Goal: Task Accomplishment & Management: Manage account settings

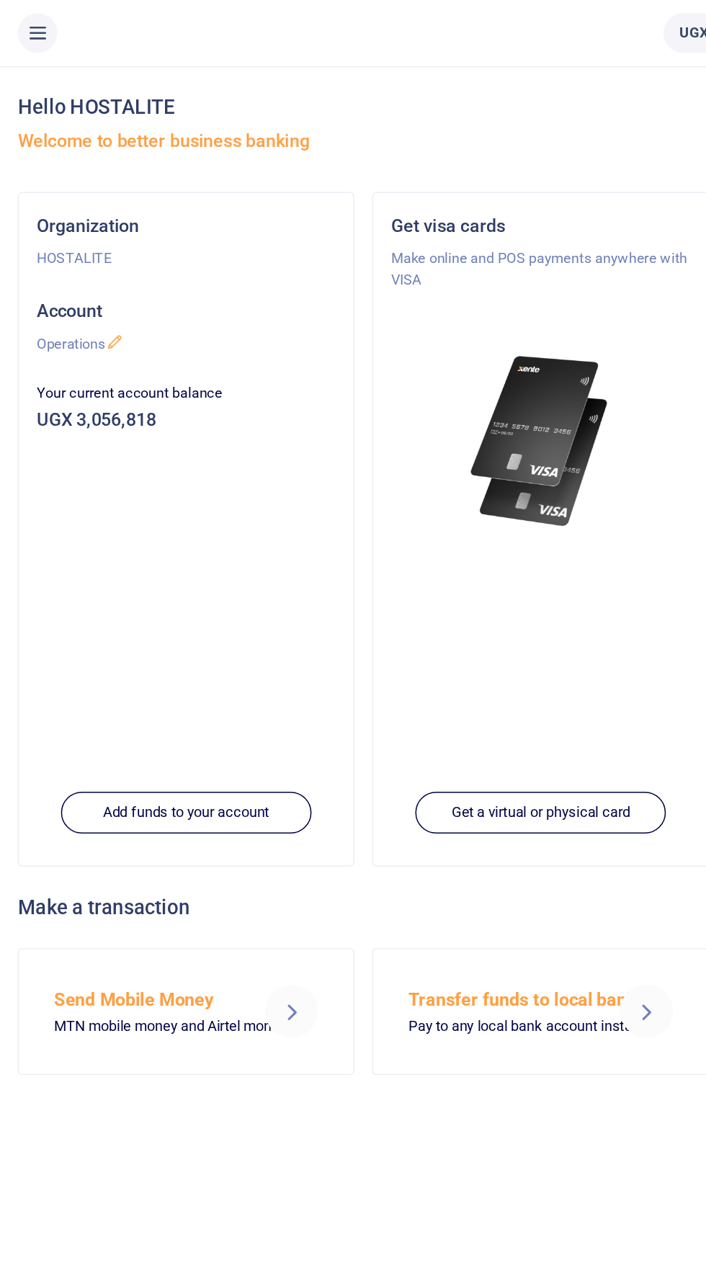
click at [24, 24] on icon at bounding box center [24, 22] width 14 height 16
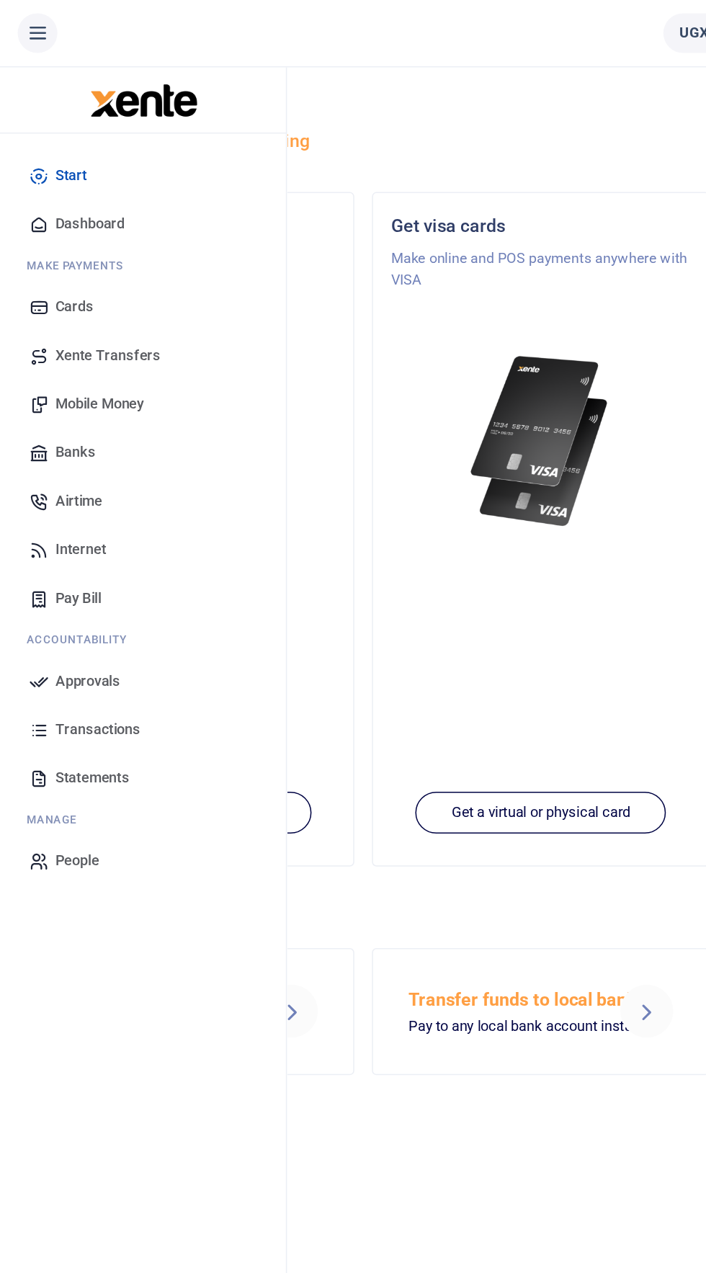
click at [66, 439] on span "Approvals" at bounding box center [57, 444] width 42 height 14
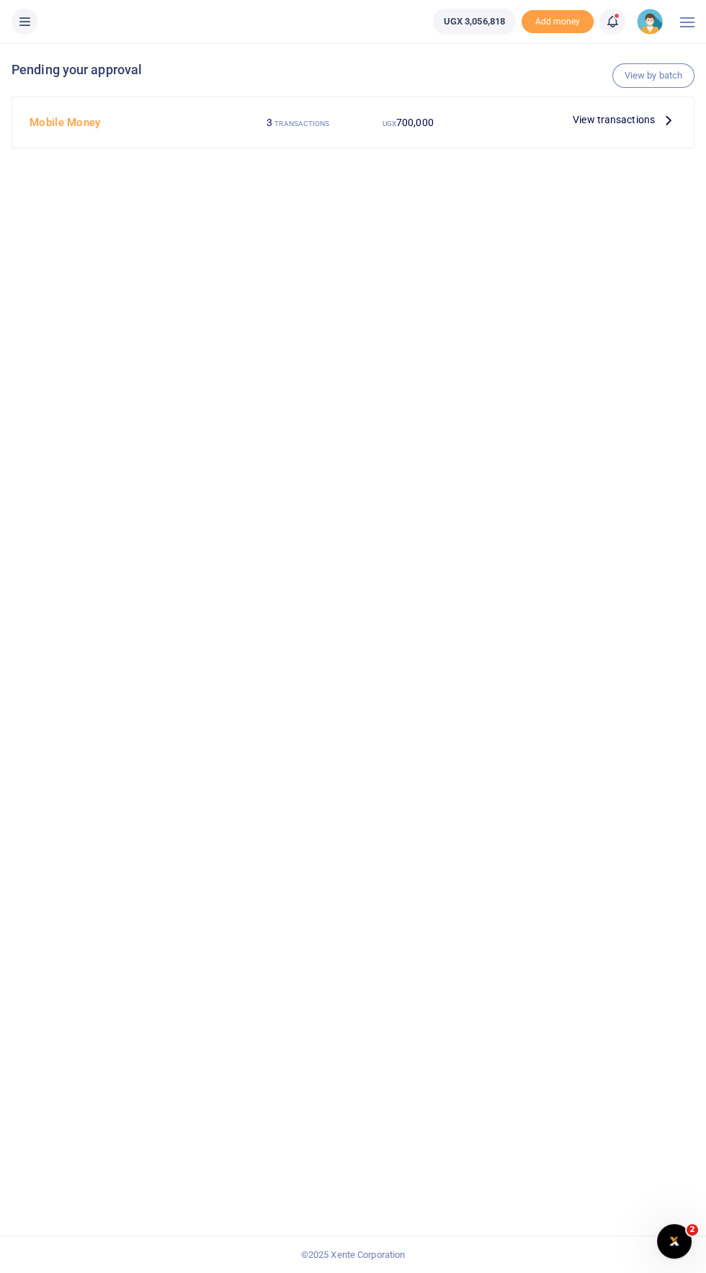
click at [668, 119] on icon at bounding box center [669, 120] width 16 height 16
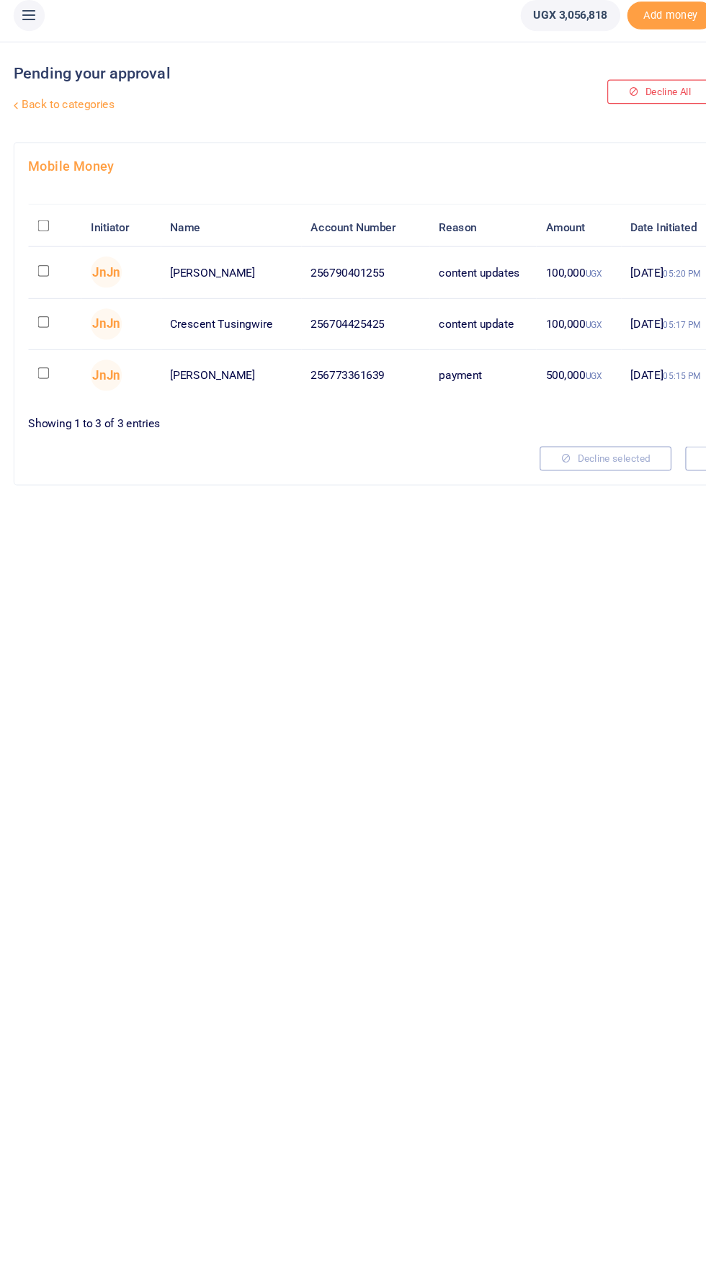
click at [37, 238] on input "checkbox" at bounding box center [36, 233] width 9 height 9
checkbox input "true"
click at [39, 315] on input "checkbox" at bounding box center [36, 318] width 9 height 9
checkbox input "true"
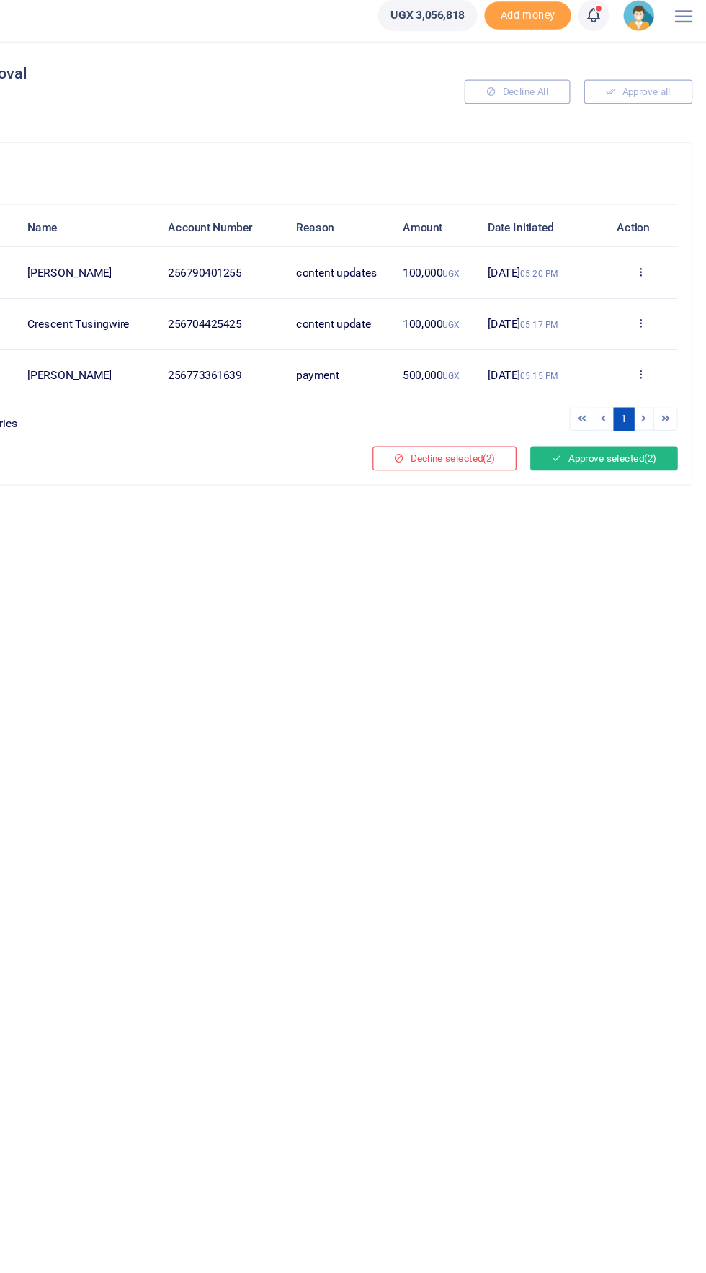
click at [659, 389] on span "(2)" at bounding box center [659, 390] width 10 height 10
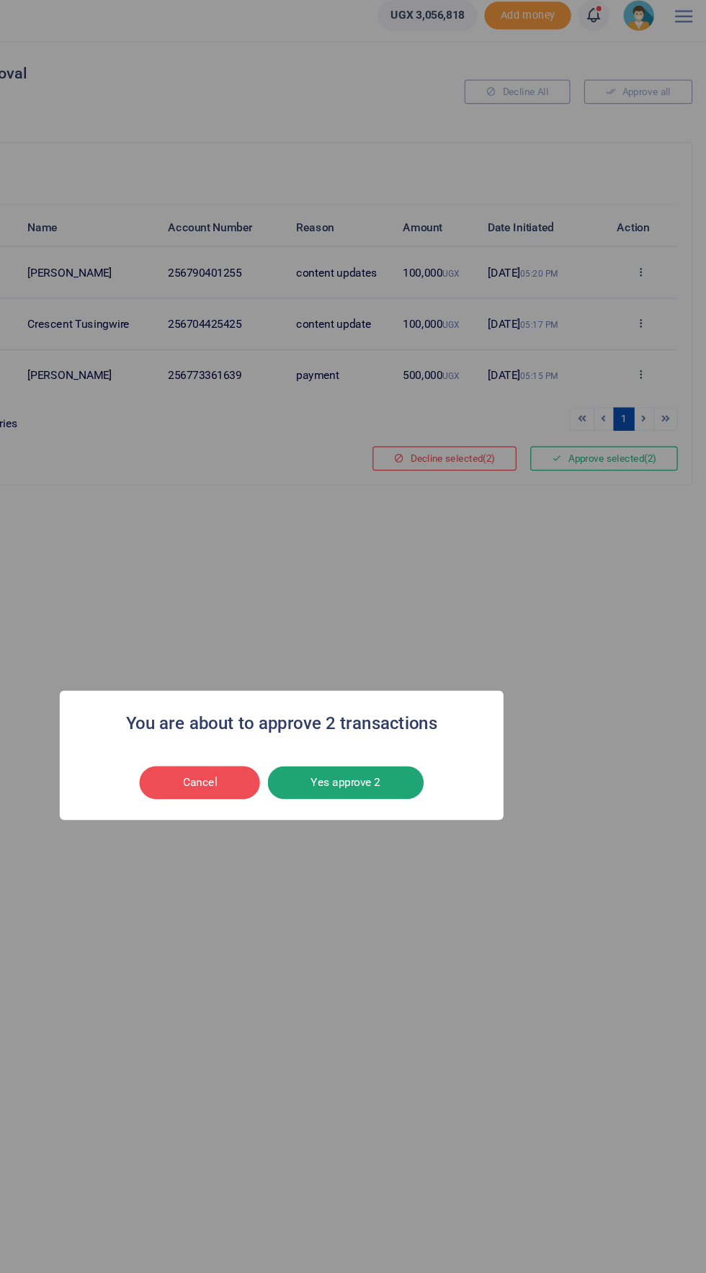
click at [434, 666] on button "Yes approve 2" at bounding box center [406, 658] width 130 height 27
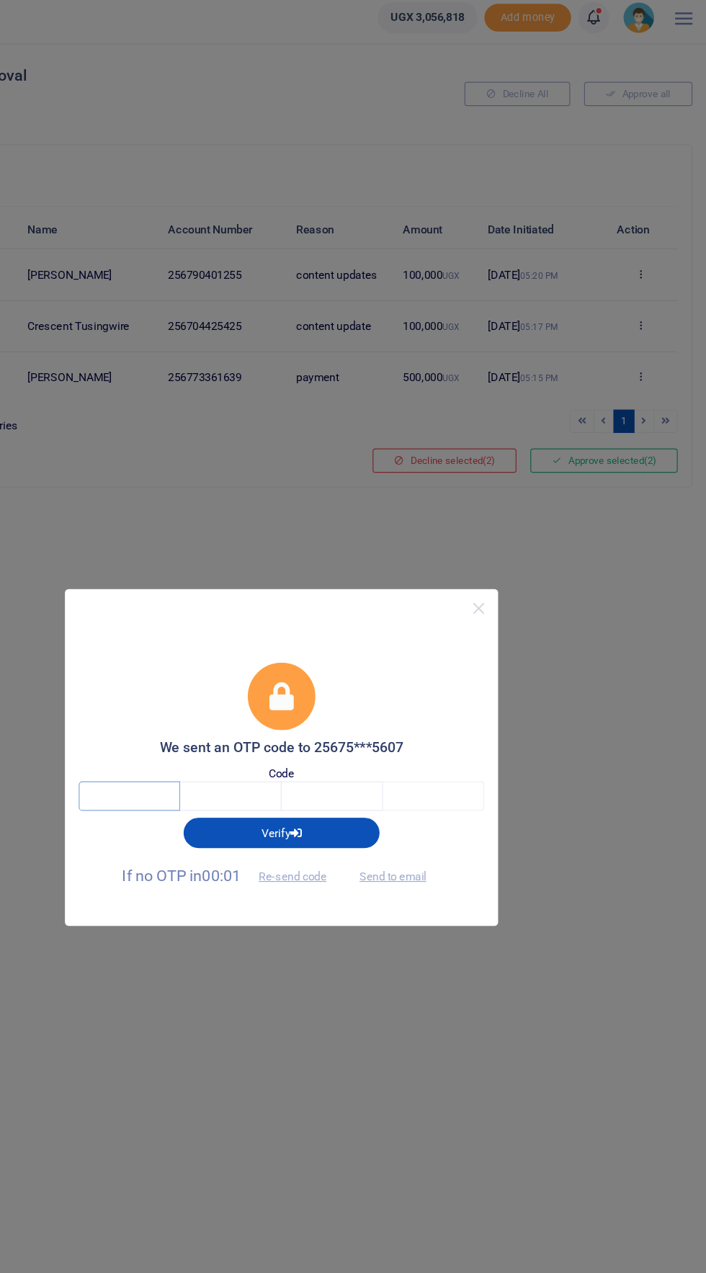
click at [231, 663] on input "text" at bounding box center [226, 668] width 84 height 24
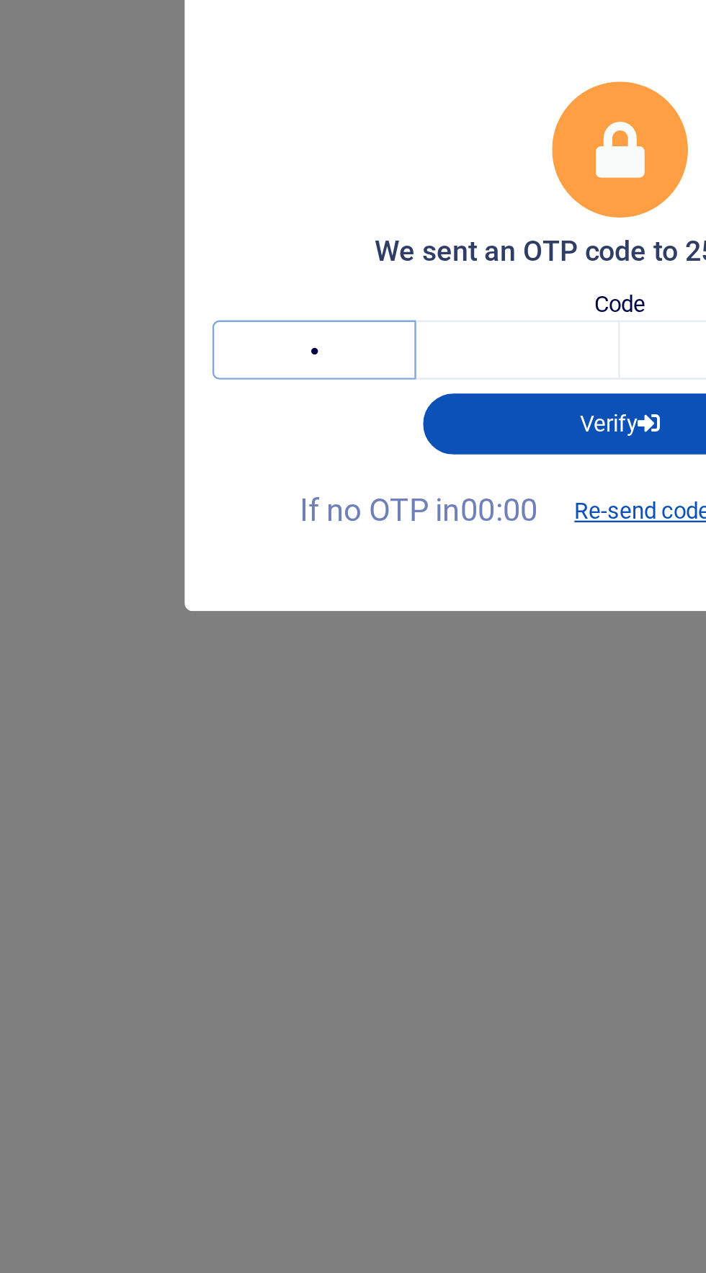
type input "5"
type input "6"
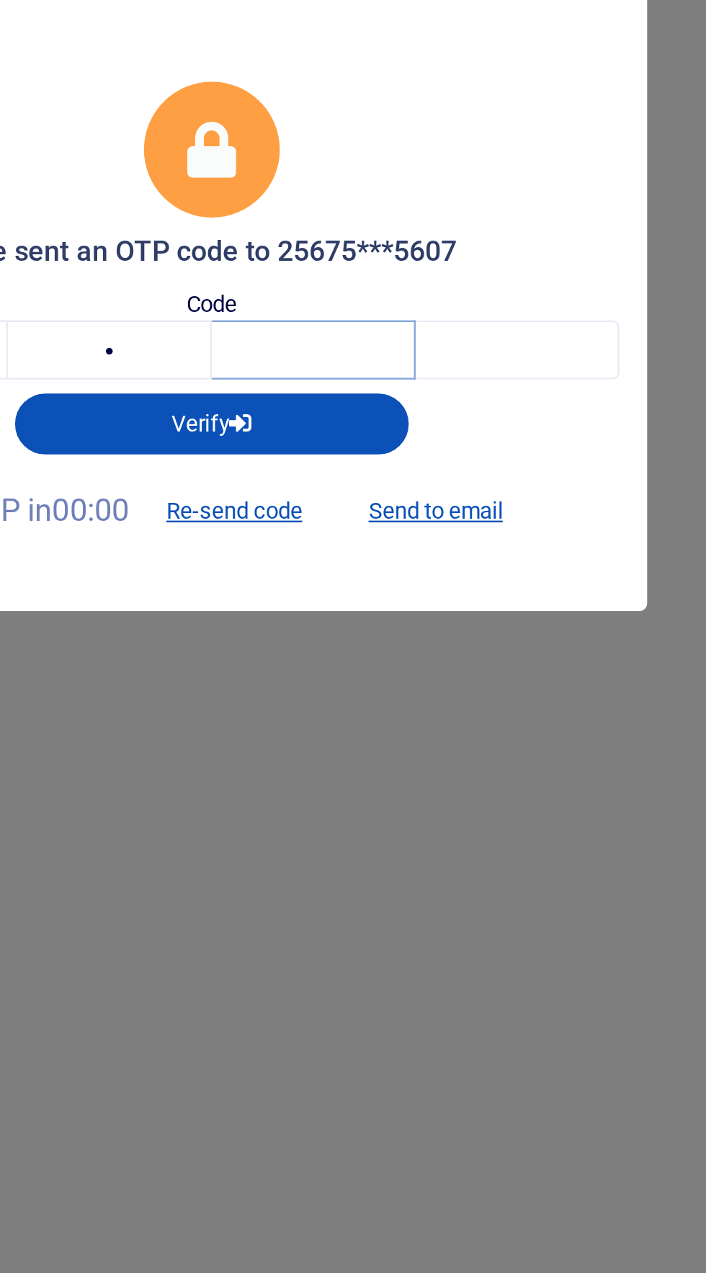
type input "9"
type input "3"
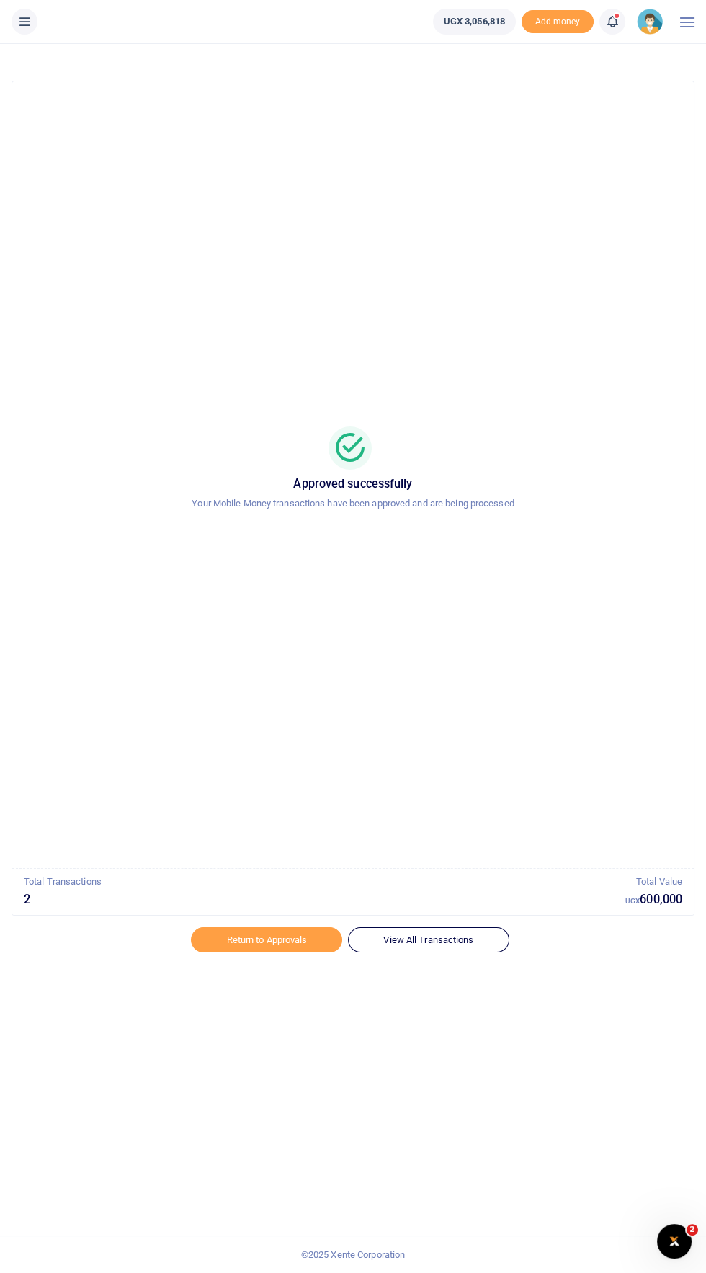
click at [29, 29] on icon at bounding box center [24, 22] width 14 height 16
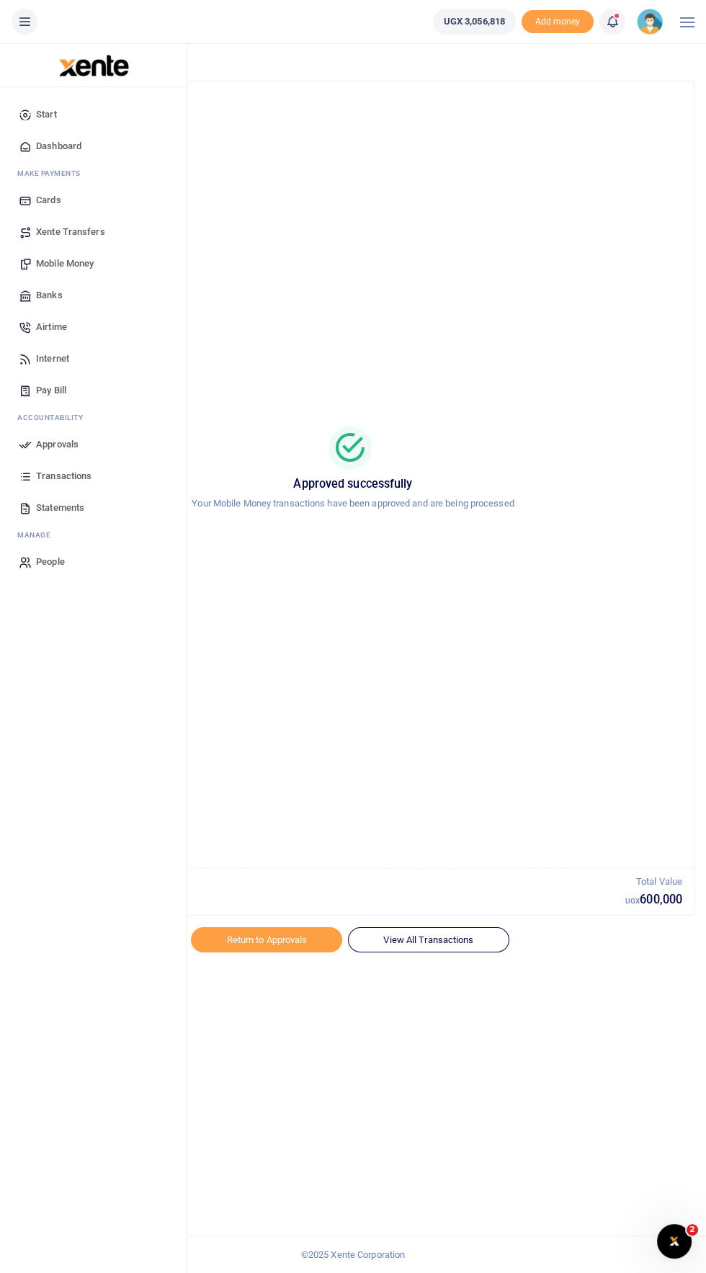
click at [71, 447] on span "Approvals" at bounding box center [57, 444] width 42 height 14
click at [54, 444] on span "Approvals" at bounding box center [57, 444] width 42 height 14
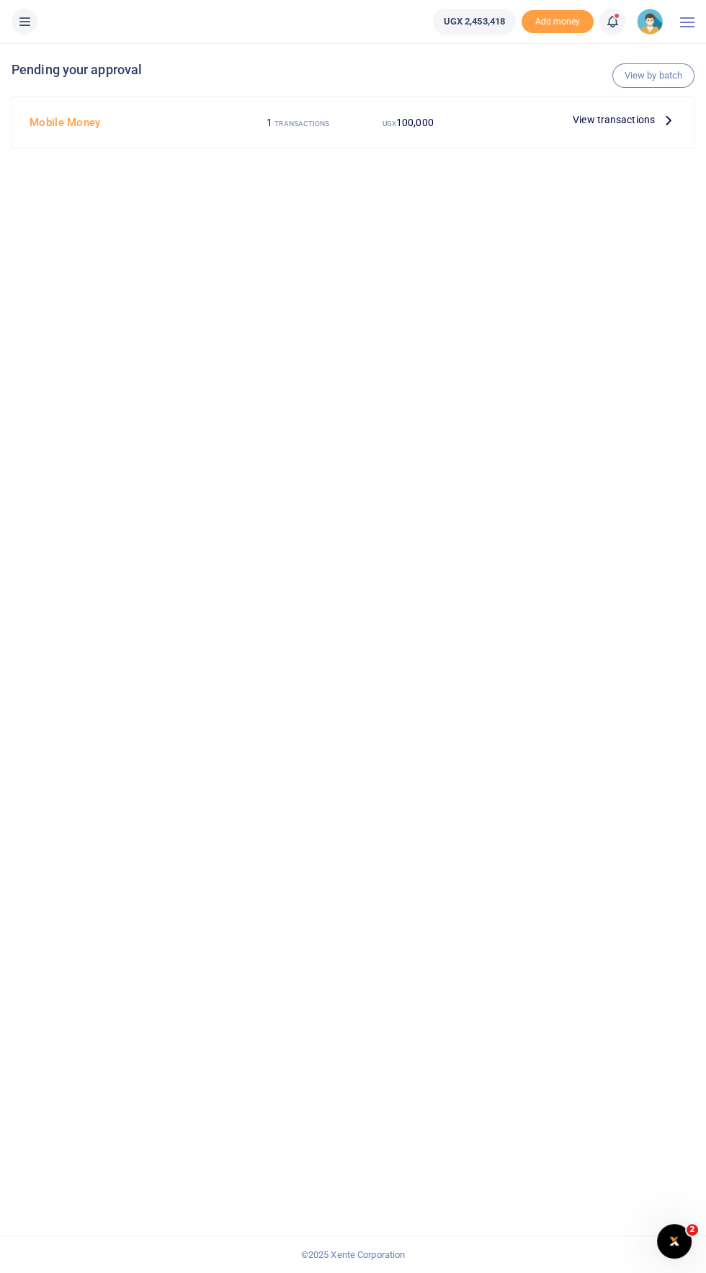
click at [668, 116] on icon at bounding box center [669, 120] width 16 height 16
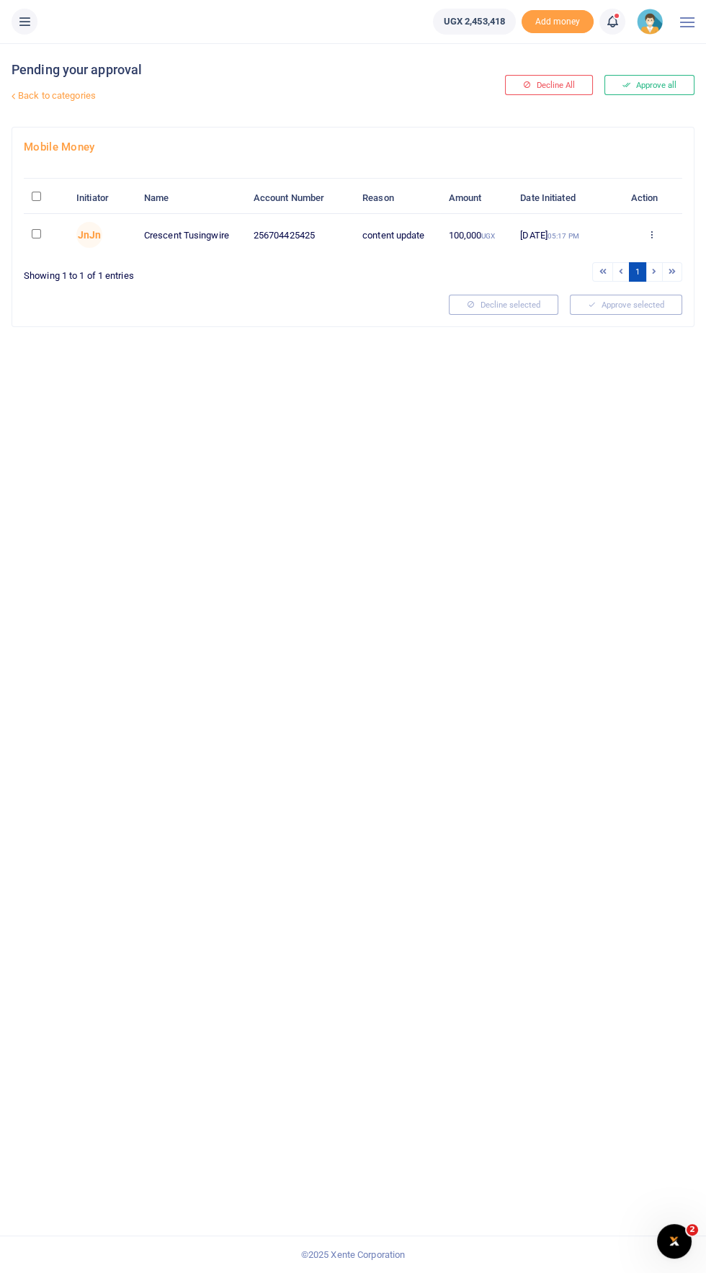
click at [37, 233] on input "checkbox" at bounding box center [36, 233] width 9 height 9
checkbox input "true"
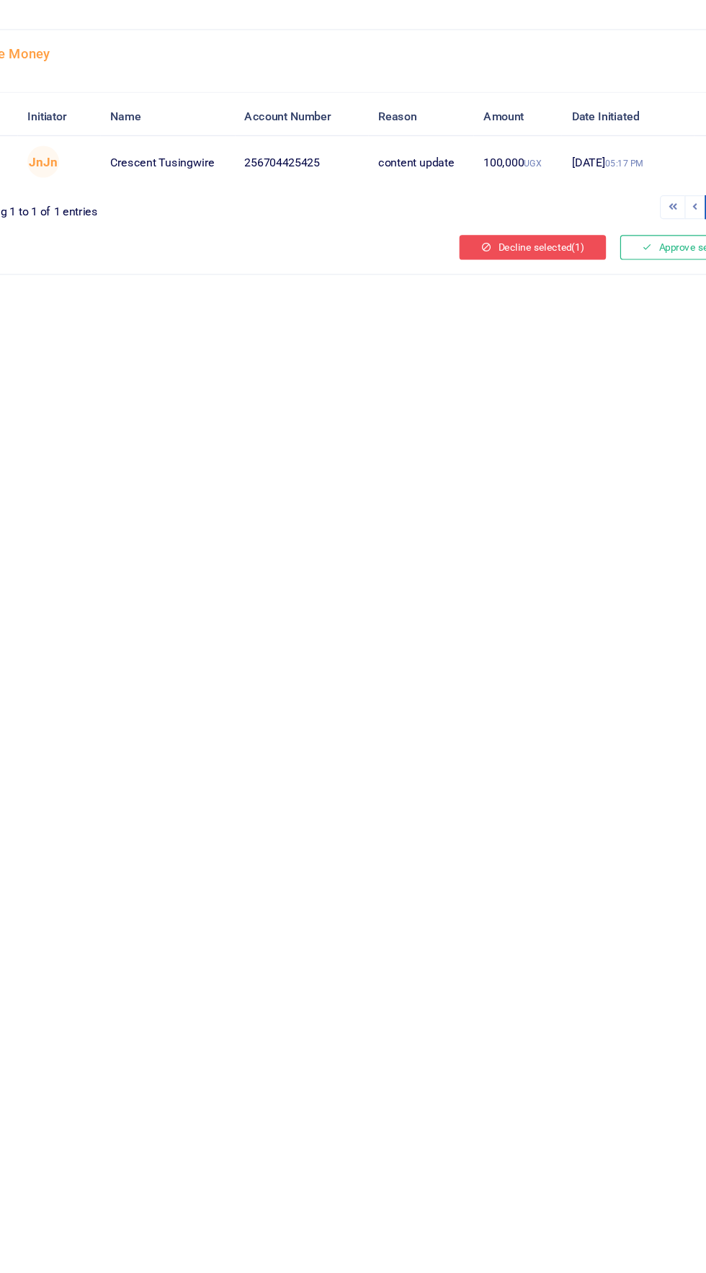
click at [480, 304] on button "Decline selected (1)" at bounding box center [489, 305] width 120 height 20
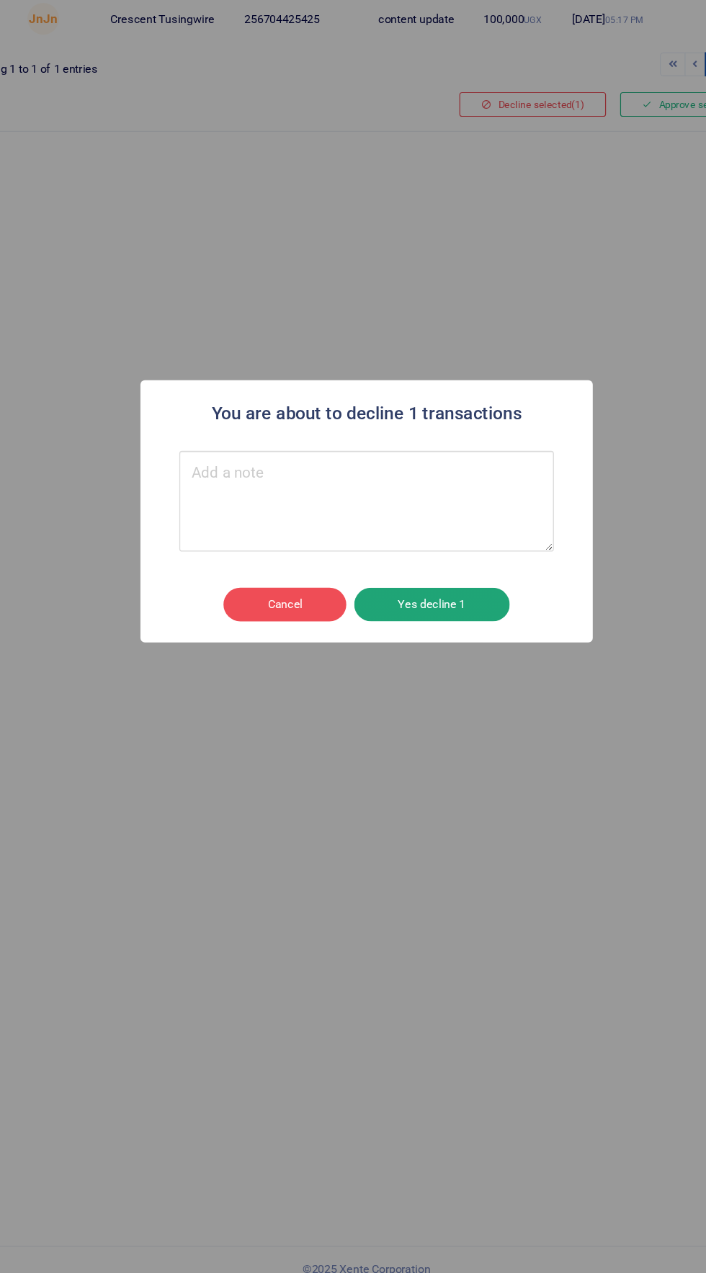
click at [426, 705] on button "Yes decline 1" at bounding box center [406, 712] width 127 height 27
